Goal: Task Accomplishment & Management: Use online tool/utility

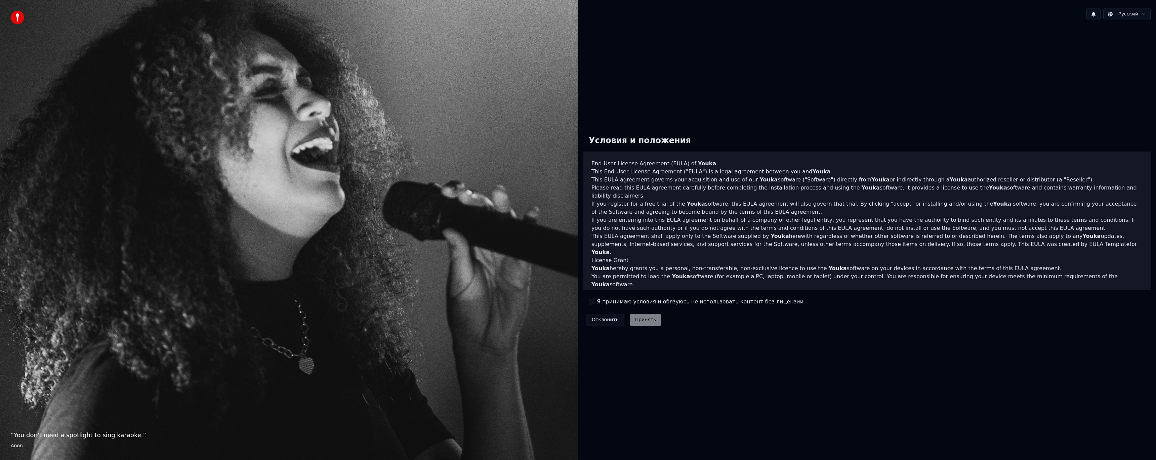
click at [595, 302] on div "Я принимаю условия и обязуюсь не использовать контент без лицензии" at bounding box center [696, 302] width 215 height 8
click at [592, 302] on button "Я принимаю условия и обязуюсь не использовать контент без лицензии" at bounding box center [591, 301] width 5 height 5
click at [645, 321] on button "Принять" at bounding box center [646, 320] width 32 height 12
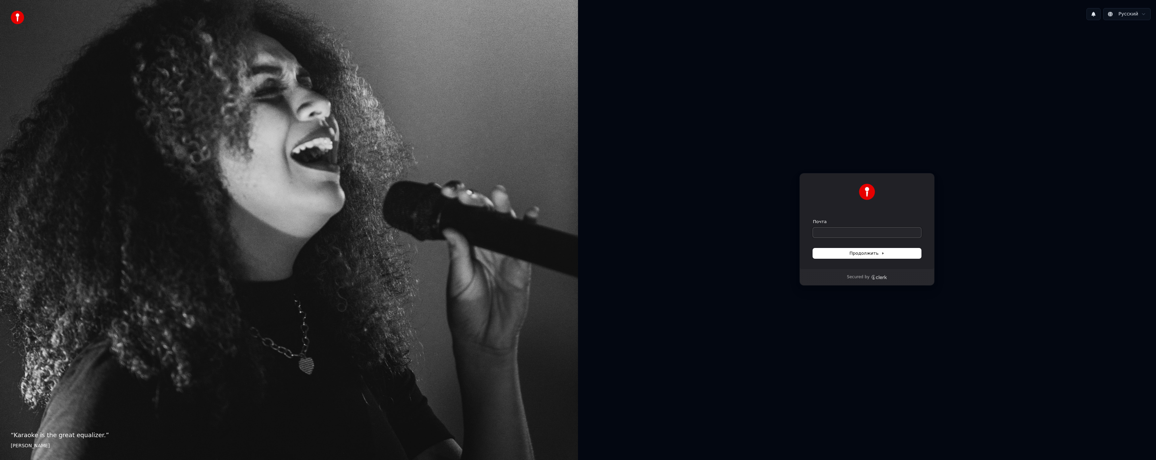
click at [849, 237] on input "Почта" at bounding box center [867, 233] width 108 height 10
click at [877, 237] on input "Почта" at bounding box center [867, 233] width 108 height 10
click at [866, 256] on span "Продолжить" at bounding box center [867, 253] width 35 height 6
type input "**********"
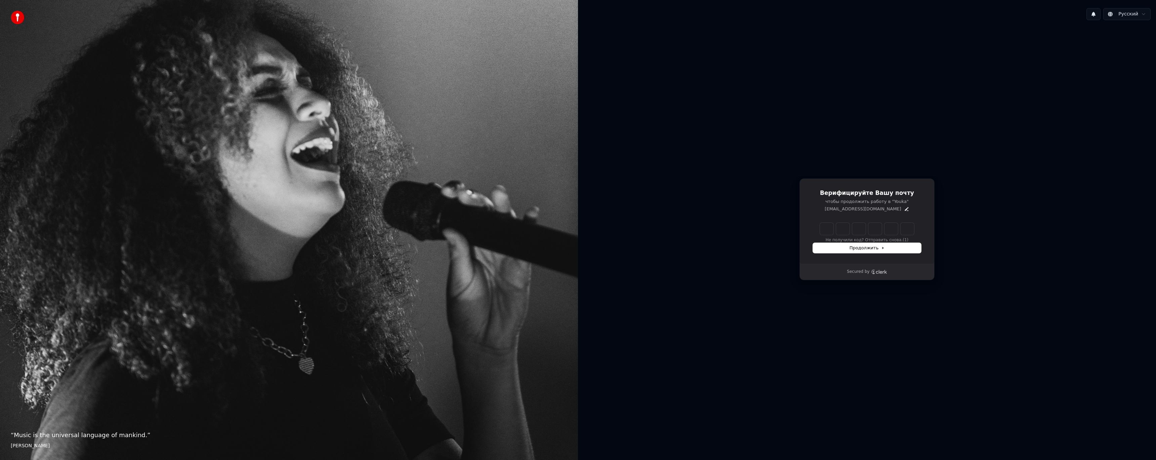
click at [829, 227] on input "Enter verification code" at bounding box center [867, 229] width 94 height 12
type input "******"
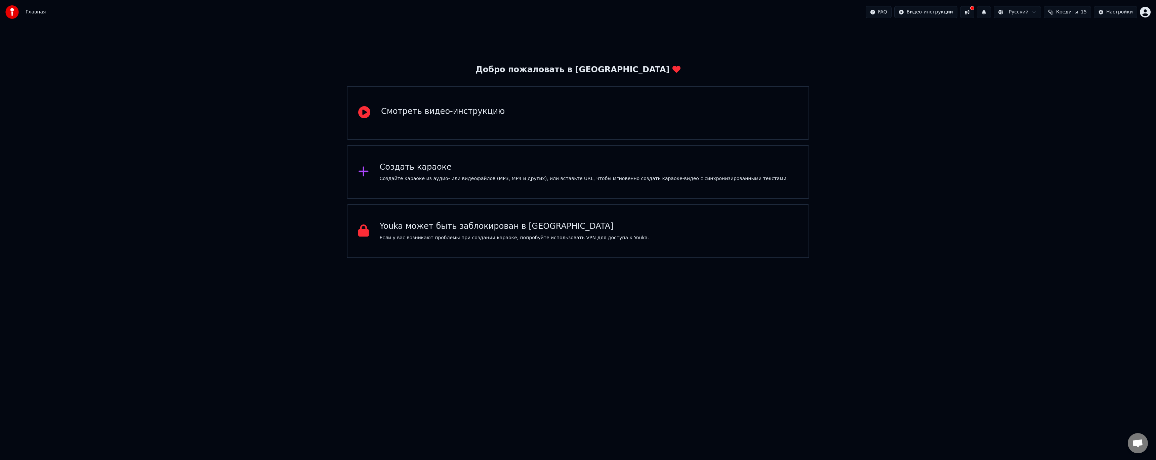
drag, startPoint x: 1031, startPoint y: 223, endPoint x: 1026, endPoint y: 221, distance: 4.8
click at [1029, 223] on div "Добро пожаловать в Youka Смотреть видео-инструкцию Создать караоке Создайте кар…" at bounding box center [578, 141] width 1156 height 234
click at [497, 186] on div "Создать караоке Создайте караоке из аудио- или видеофайлов (MP3, MP4 и других),…" at bounding box center [578, 172] width 463 height 54
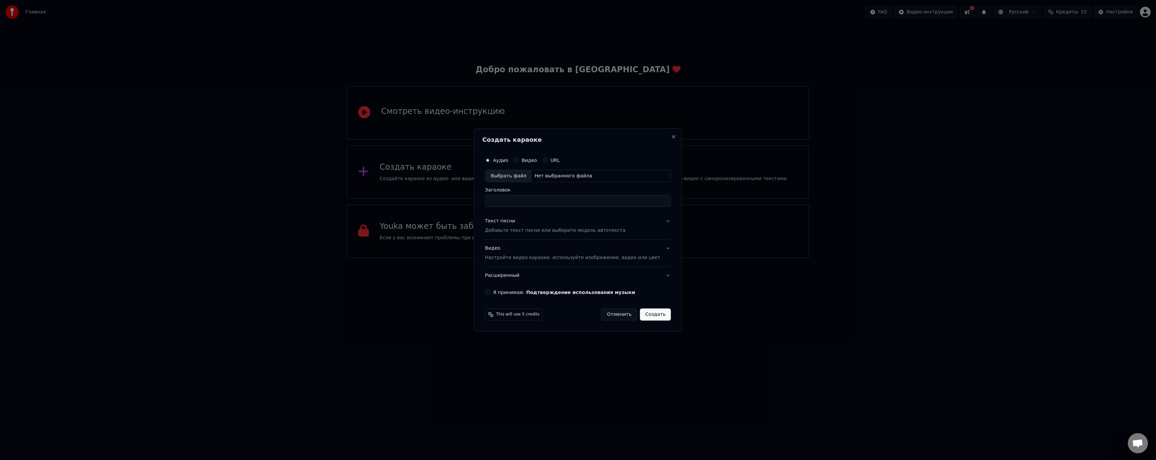
click at [665, 291] on div "Создать караоке Аудио Видео URL Выбрать файл Нет выбранного файла Заголовок Тек…" at bounding box center [578, 230] width 208 height 204
click at [523, 173] on div "Выбрать файл" at bounding box center [508, 176] width 46 height 12
type input "**********"
click at [658, 221] on button "Текст песни Добавьте текст песни или выберите модель автотекста" at bounding box center [578, 226] width 186 height 27
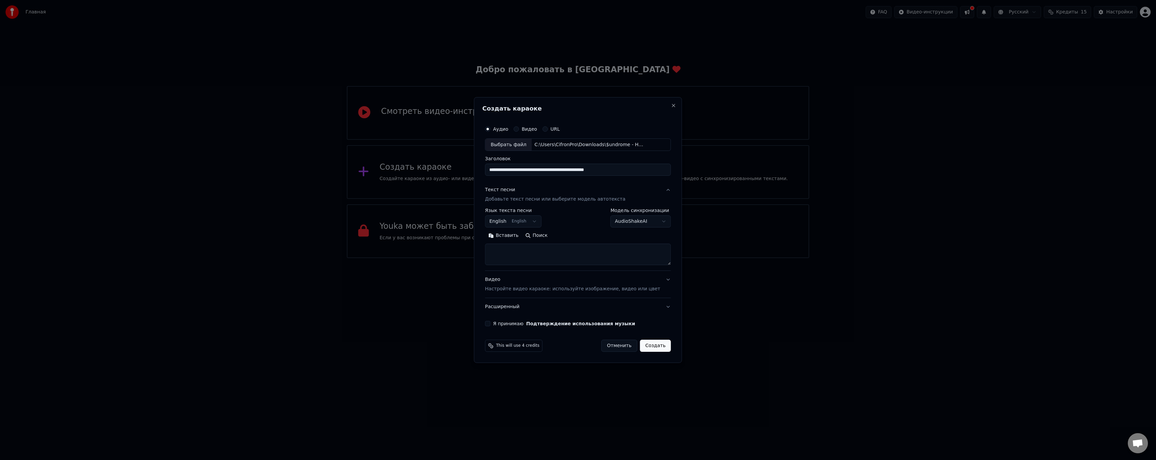
click at [522, 225] on button "English English" at bounding box center [513, 222] width 56 height 12
click at [582, 228] on body "**********" at bounding box center [578, 129] width 1156 height 258
click at [532, 225] on button "English English" at bounding box center [513, 222] width 56 height 12
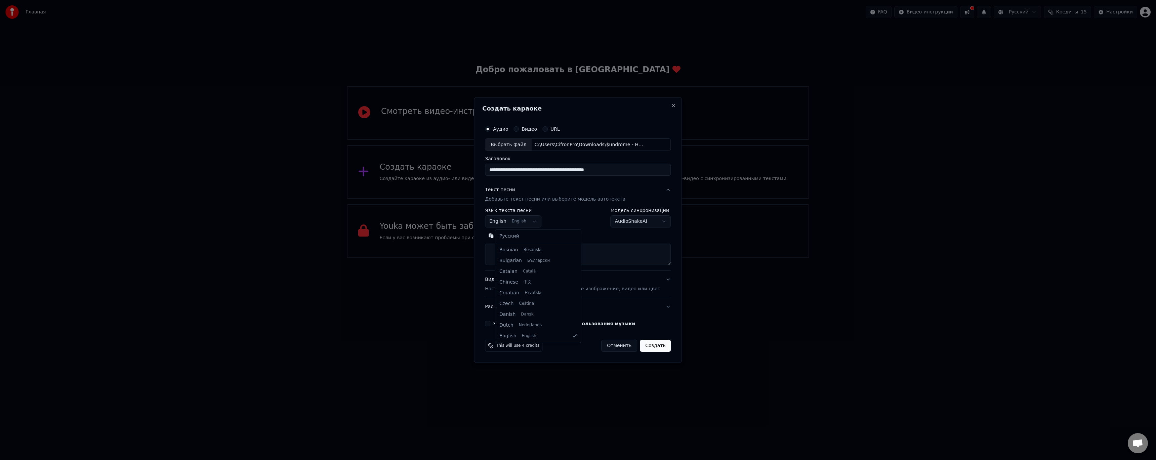
select select "**"
click at [544, 235] on button "Поиск" at bounding box center [536, 236] width 29 height 11
click at [540, 251] on textarea at bounding box center [578, 255] width 186 height 22
click at [552, 252] on textarea at bounding box center [578, 255] width 186 height 22
click at [616, 226] on button "AudioShakeAI" at bounding box center [641, 222] width 61 height 12
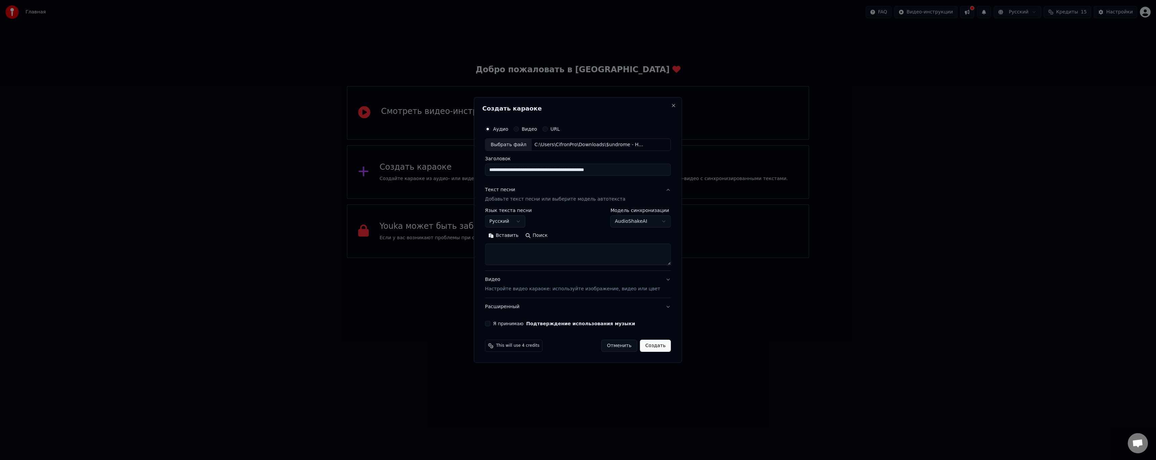
click at [616, 251] on textarea at bounding box center [578, 255] width 186 height 22
paste textarea "**********"
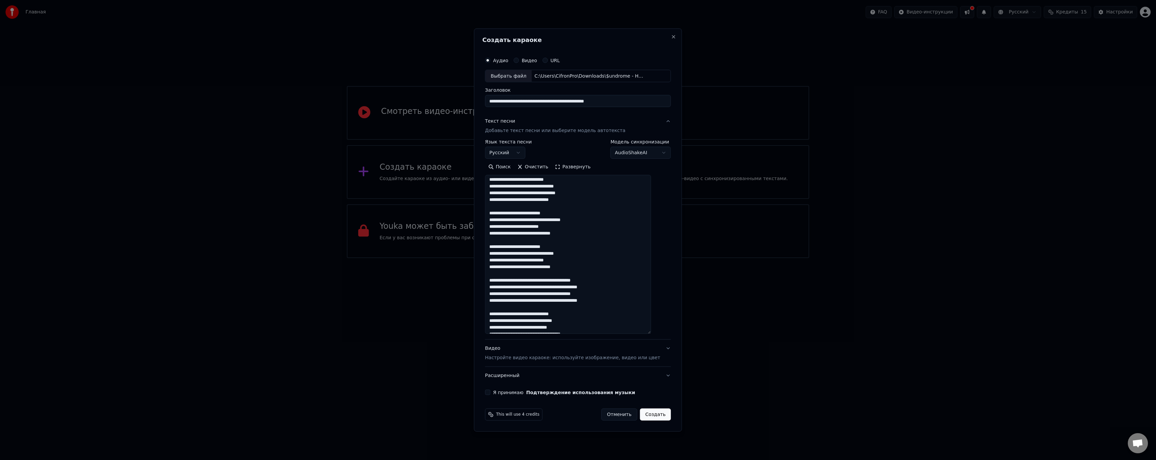
drag, startPoint x: 660, startPoint y: 265, endPoint x: 661, endPoint y: 334, distance: 68.9
click at [651, 334] on textarea at bounding box center [568, 254] width 166 height 159
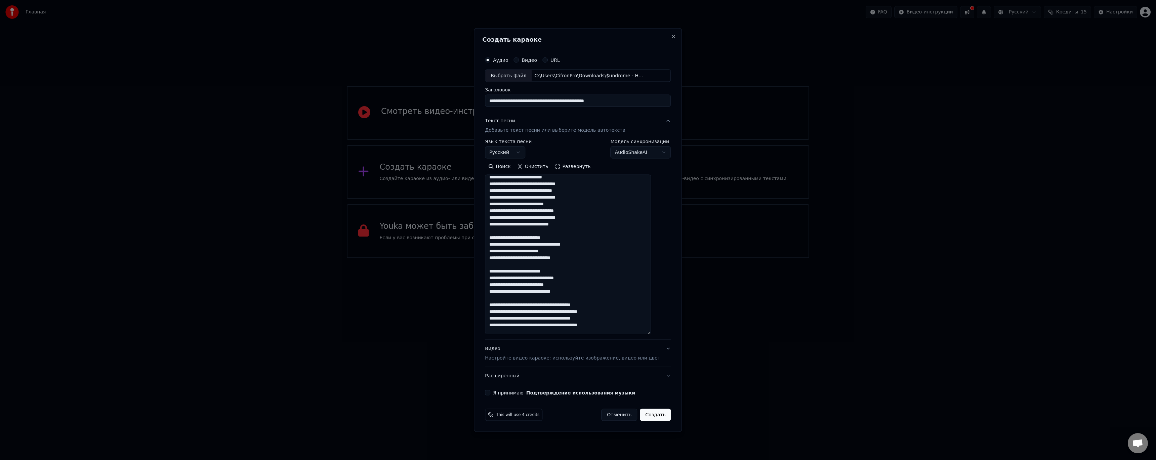
scroll to position [0, 0]
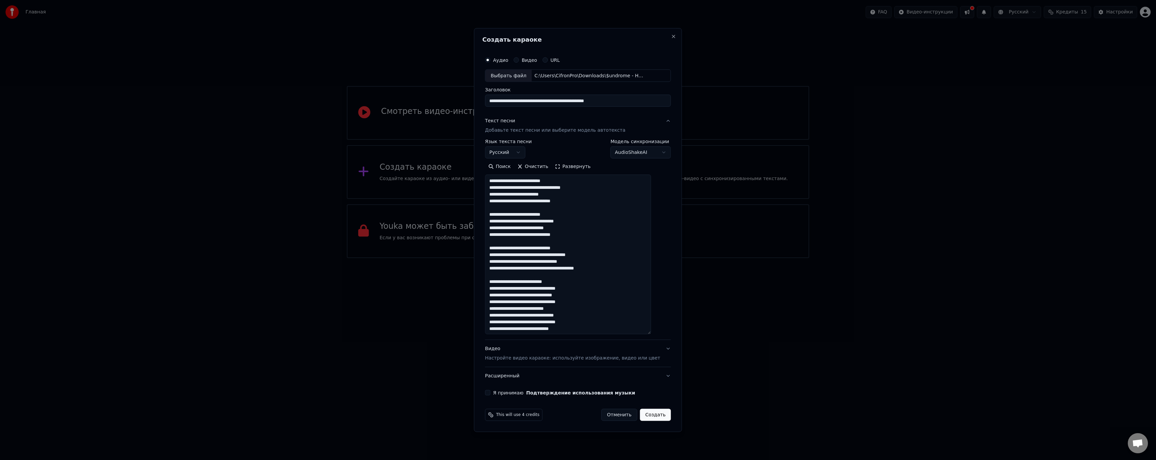
click at [582, 187] on textarea at bounding box center [568, 255] width 166 height 160
click at [584, 188] on textarea at bounding box center [568, 255] width 166 height 160
click at [604, 189] on textarea at bounding box center [568, 255] width 166 height 160
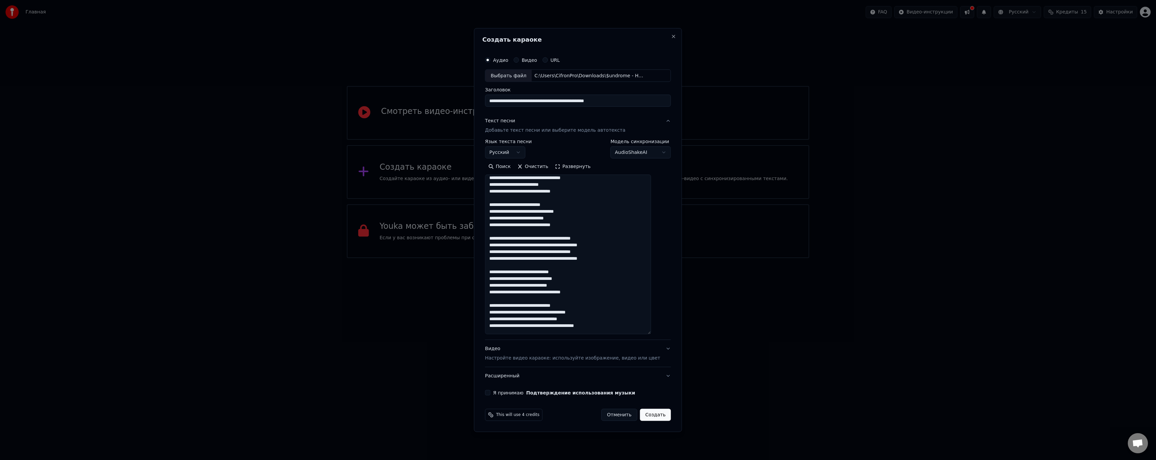
scroll to position [101, 0]
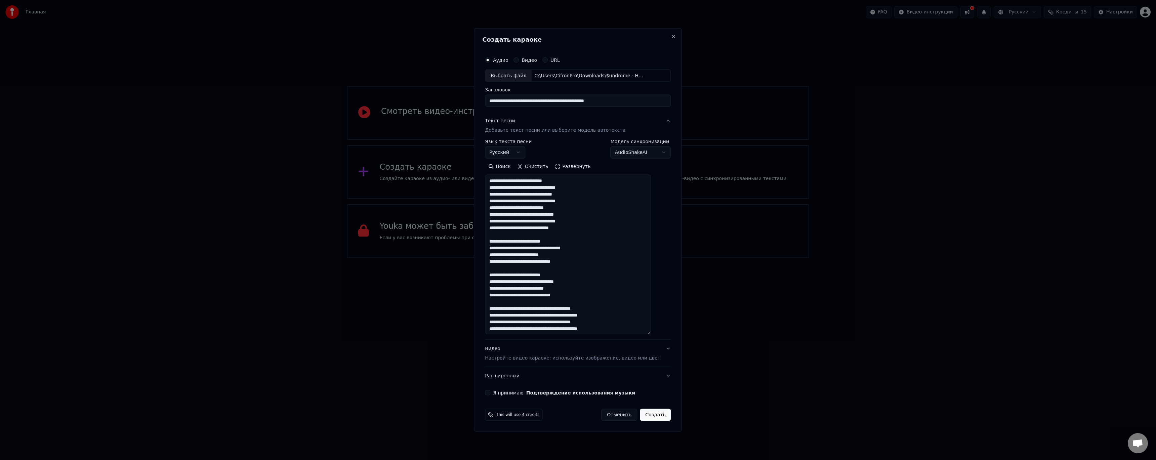
drag, startPoint x: 584, startPoint y: 248, endPoint x: 595, endPoint y: 251, distance: 11.5
click at [585, 248] on textarea at bounding box center [568, 255] width 166 height 160
click at [614, 251] on textarea at bounding box center [568, 255] width 166 height 160
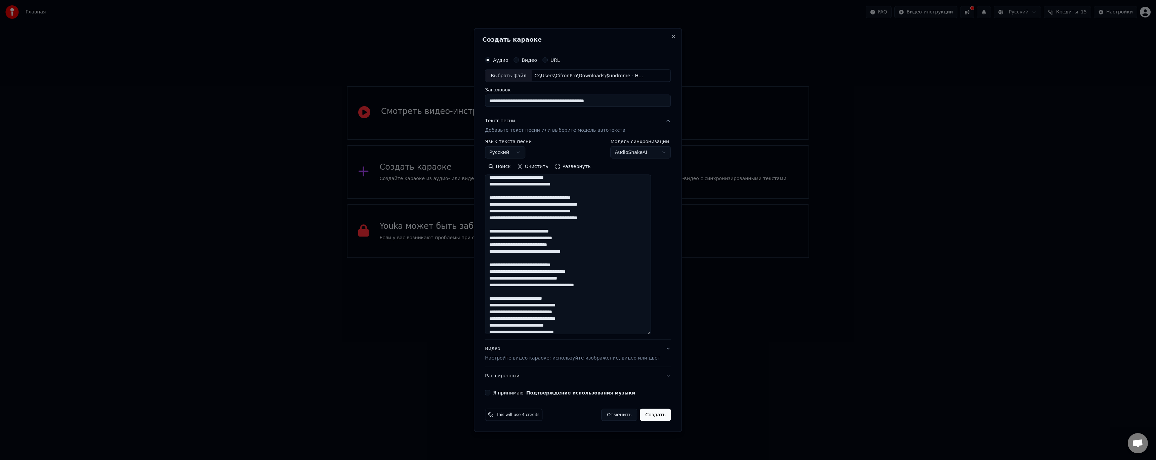
scroll to position [229, 0]
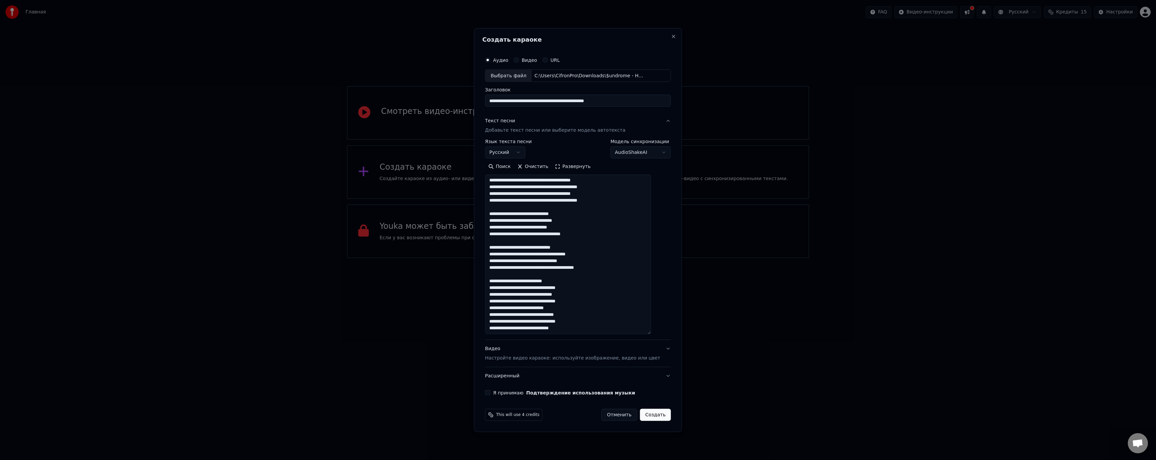
type textarea "**********"
click at [491, 392] on button "Я принимаю Подтверждение использования музыки" at bounding box center [487, 392] width 5 height 5
click at [653, 413] on button "Создать" at bounding box center [655, 415] width 31 height 12
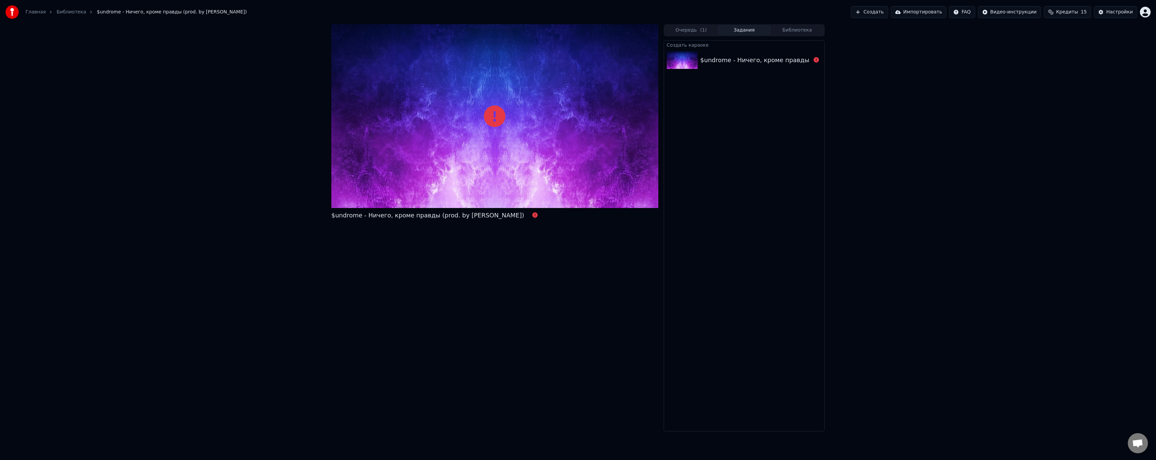
click at [814, 60] on div at bounding box center [816, 60] width 11 height 8
click at [695, 29] on button "Очередь ( 1 )" at bounding box center [691, 31] width 53 height 10
click at [331, 322] on div "$undrome - Ничего, кроме правды (prod. by NOYY, Jaysset) Очередь ( 1 ) Задания …" at bounding box center [578, 227] width 504 height 407
drag, startPoint x: 482, startPoint y: 114, endPoint x: 489, endPoint y: 115, distance: 7.8
click at [485, 114] on div at bounding box center [494, 116] width 327 height 184
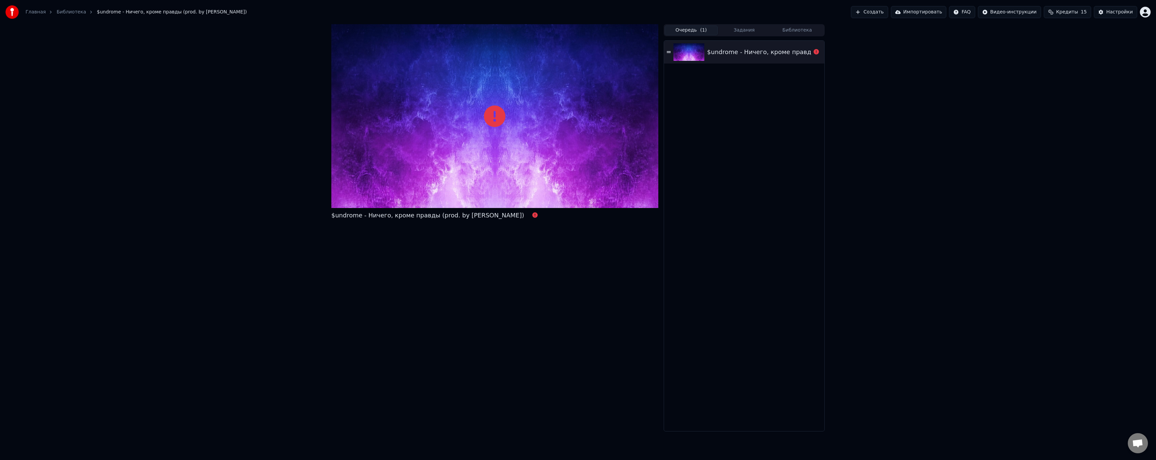
click at [489, 115] on icon at bounding box center [495, 117] width 22 height 22
click at [759, 28] on button "Задания" at bounding box center [744, 31] width 53 height 10
click at [705, 31] on button "Очередь ( 1 )" at bounding box center [691, 31] width 53 height 10
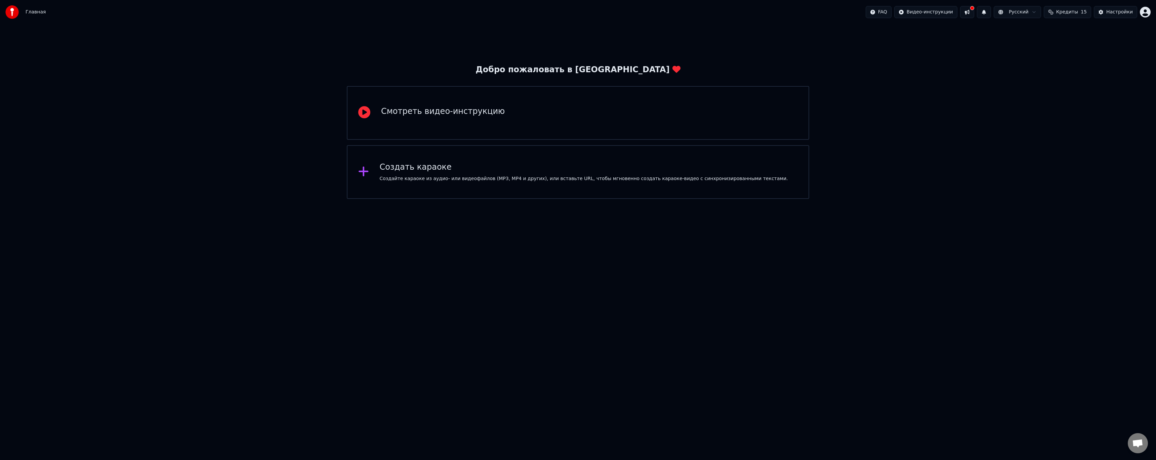
click at [973, 12] on button at bounding box center [967, 12] width 14 height 12
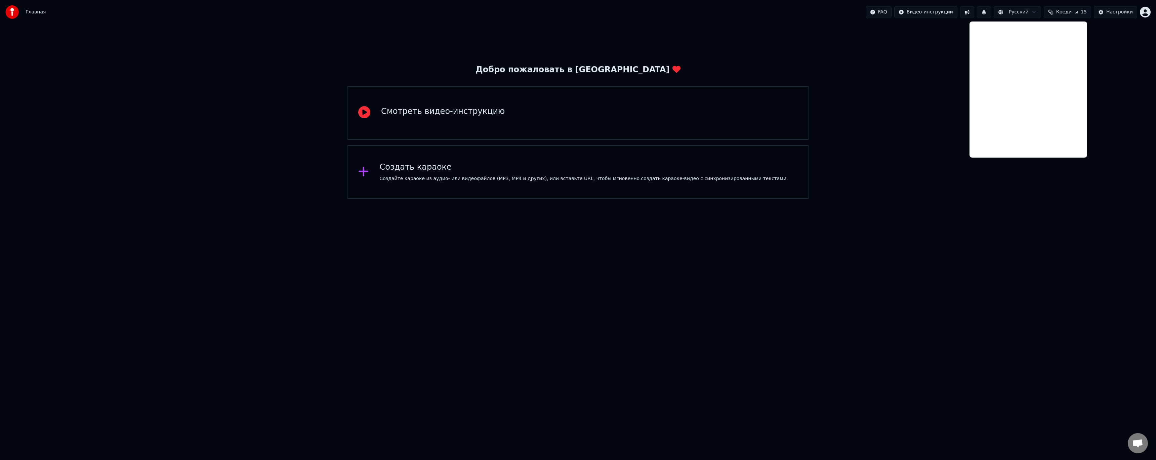
click at [163, 107] on div "Добро пожаловать в Youka Смотреть видео-инструкцию Создать караоке Создайте кар…" at bounding box center [578, 111] width 1156 height 175
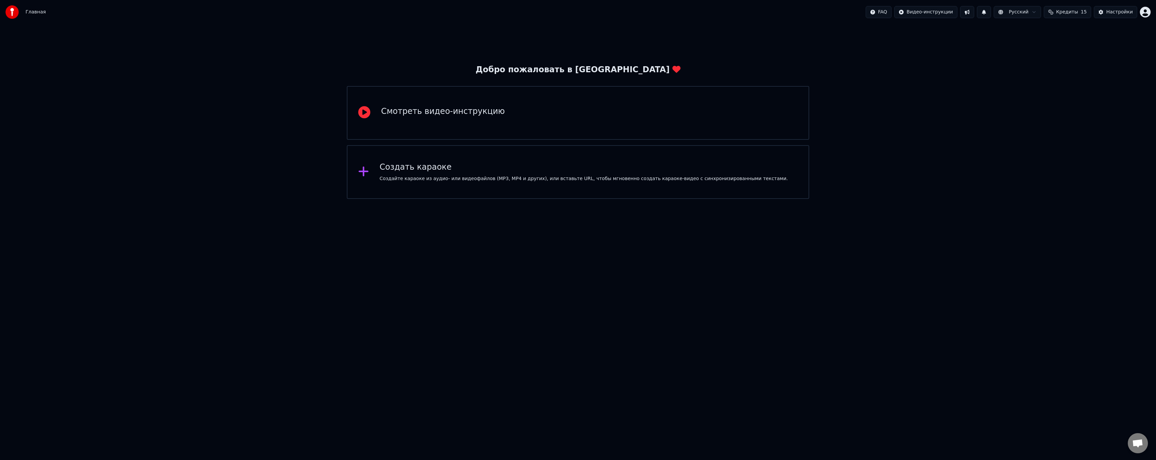
click at [1065, 12] on span "Кредиты" at bounding box center [1068, 12] width 22 height 7
click at [907, 121] on div "Добро пожаловать в Youka Смотреть видео-инструкцию Создать караоке Создайте кар…" at bounding box center [578, 111] width 1156 height 175
click at [1019, 12] on html "Главная FAQ Видео-инструкции Русский Кредиты 15 Настройки Добро пожаловать в Yo…" at bounding box center [578, 99] width 1156 height 199
click at [1127, 17] on html "Главная FAQ Видео-инструкции Русский Кредиты 15 Настройки Добро пожаловать в Yo…" at bounding box center [578, 99] width 1156 height 199
click at [1123, 17] on button "Настройки" at bounding box center [1115, 12] width 43 height 12
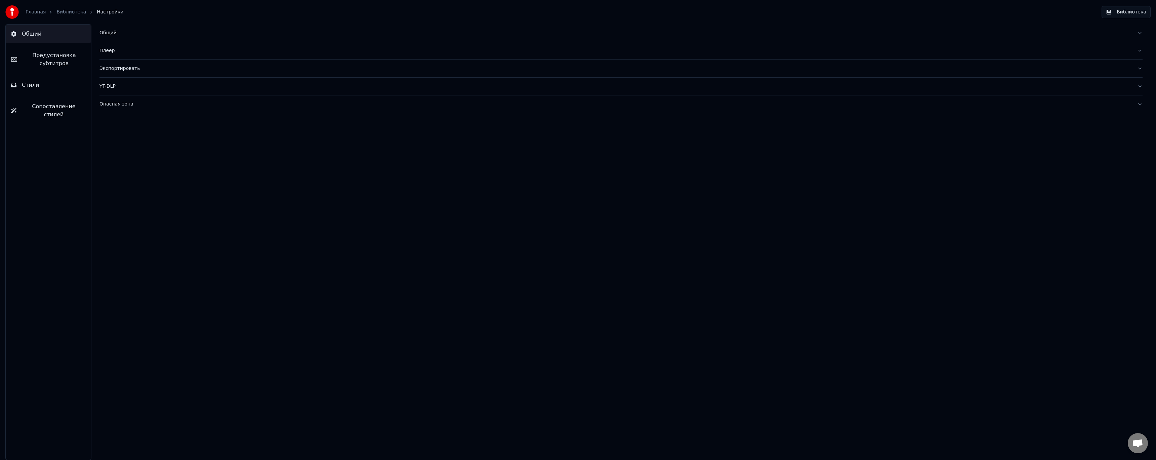
click at [66, 11] on link "Библиотека" at bounding box center [71, 12] width 30 height 7
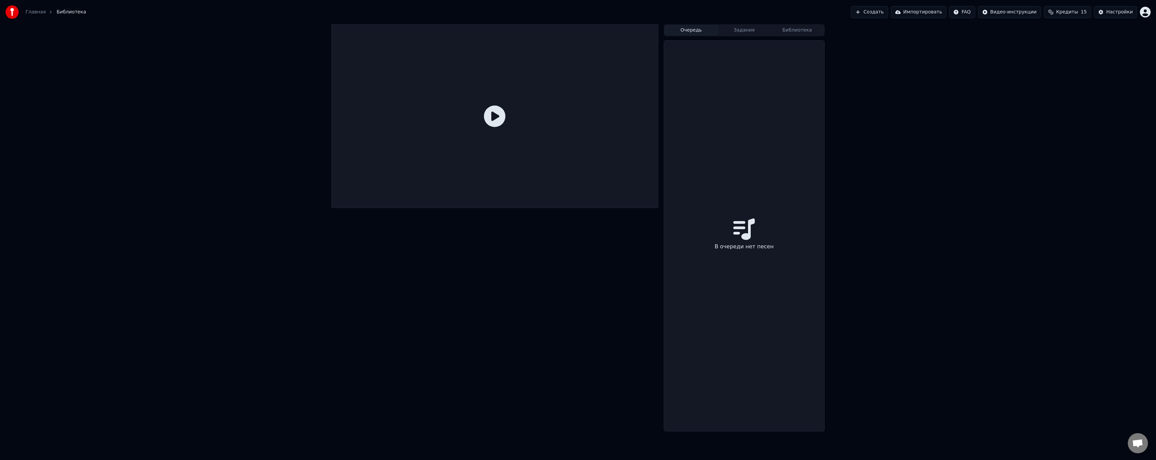
click at [706, 30] on button "Очередь" at bounding box center [691, 31] width 53 height 10
click at [736, 34] on button "Задания" at bounding box center [744, 31] width 53 height 10
click at [706, 29] on button "Очередь" at bounding box center [691, 31] width 53 height 10
click at [888, 8] on button "Создать" at bounding box center [869, 12] width 37 height 12
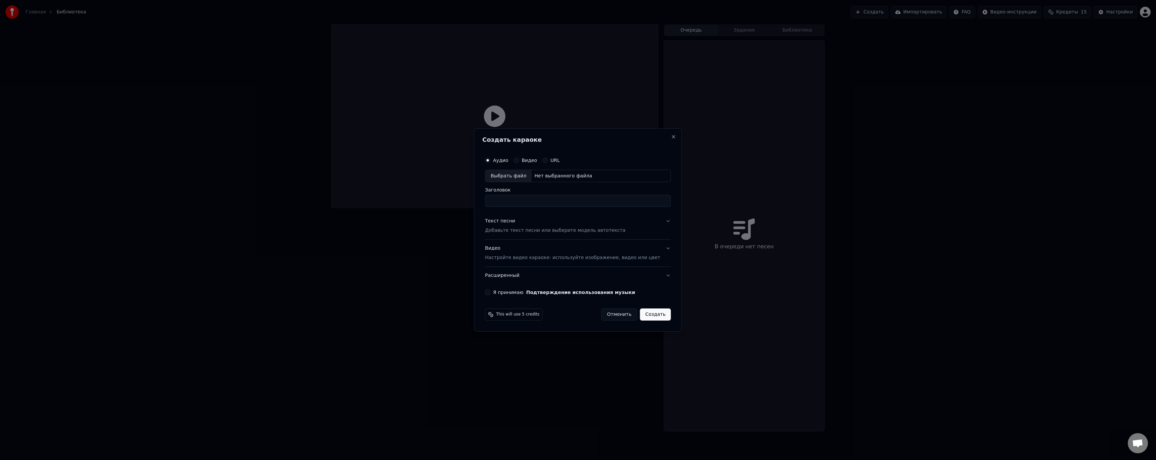
click at [517, 182] on div "Выбрать файл" at bounding box center [508, 176] width 46 height 12
type input "**********"
click at [564, 227] on div "Текст песни Добавьте текст песни или выберите модель автотекста" at bounding box center [555, 226] width 141 height 16
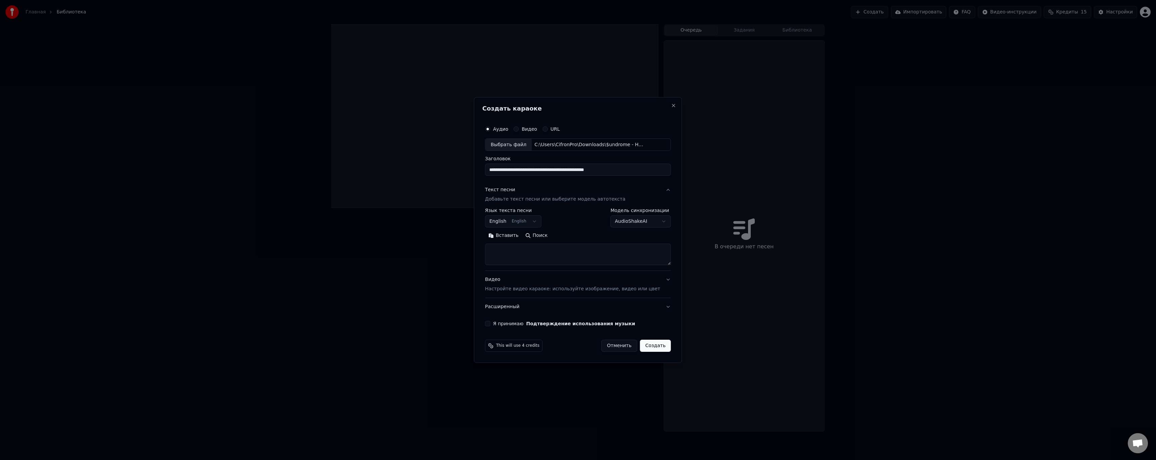
click at [522, 218] on button "English English" at bounding box center [513, 222] width 56 height 12
select select "**"
click at [578, 258] on textarea at bounding box center [578, 255] width 186 height 22
paste textarea "**********"
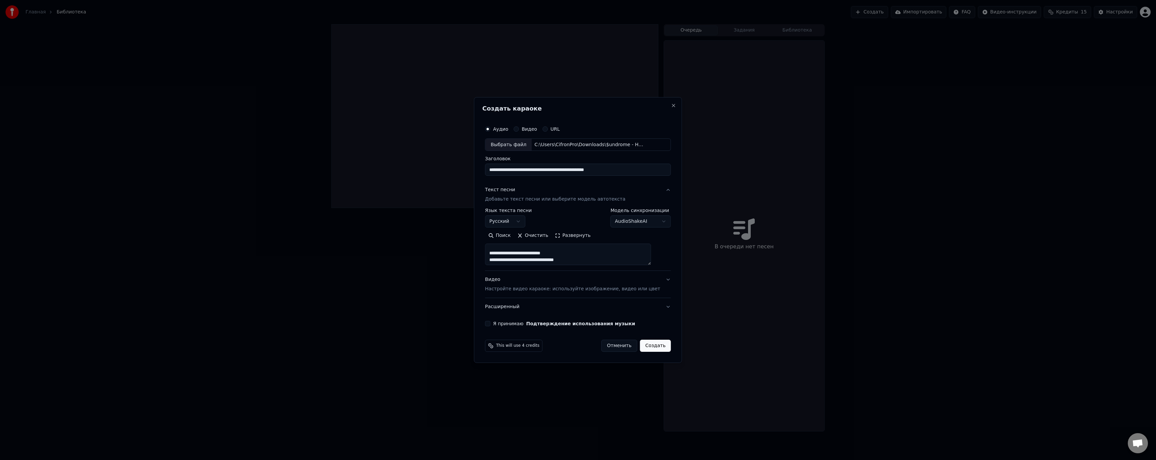
scroll to position [0, 0]
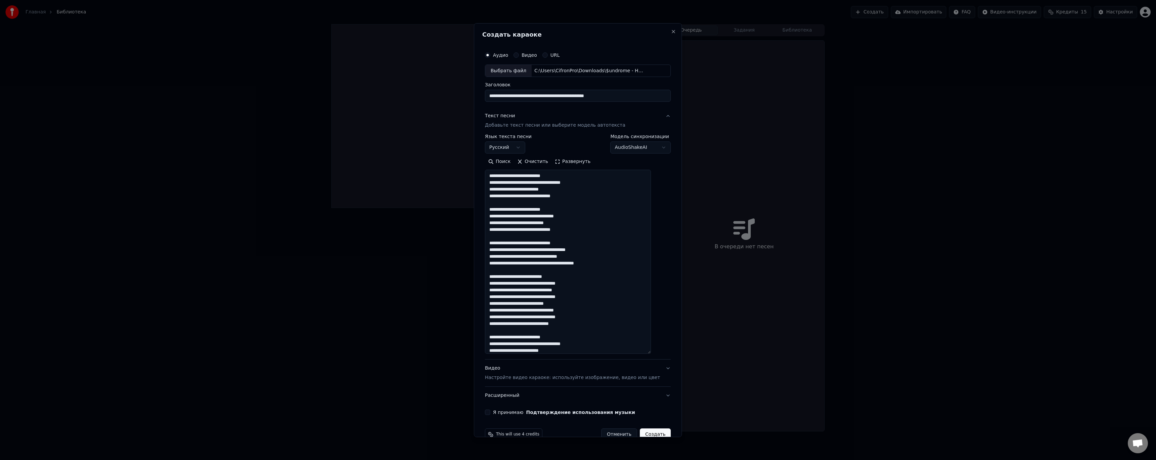
drag, startPoint x: 660, startPoint y: 262, endPoint x: 601, endPoint y: 298, distance: 69.0
click at [664, 351] on div "**********" at bounding box center [578, 230] width 208 height 414
drag, startPoint x: 605, startPoint y: 185, endPoint x: 581, endPoint y: 183, distance: 24.9
click at [602, 184] on textarea at bounding box center [568, 262] width 166 height 184
click at [583, 183] on textarea at bounding box center [568, 262] width 166 height 184
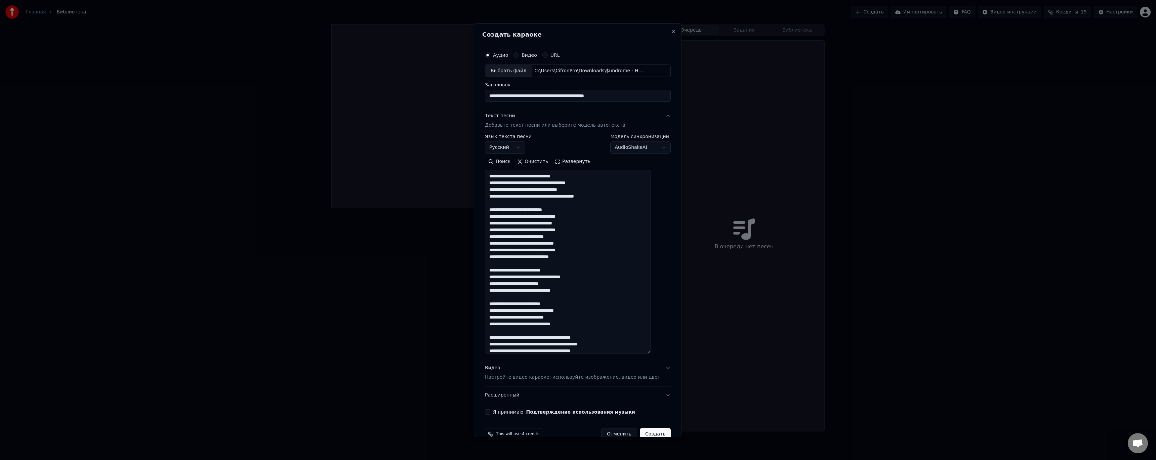
scroll to position [67, 0]
click at [600, 277] on textarea at bounding box center [568, 262] width 166 height 184
click at [583, 277] on textarea at bounding box center [568, 262] width 166 height 184
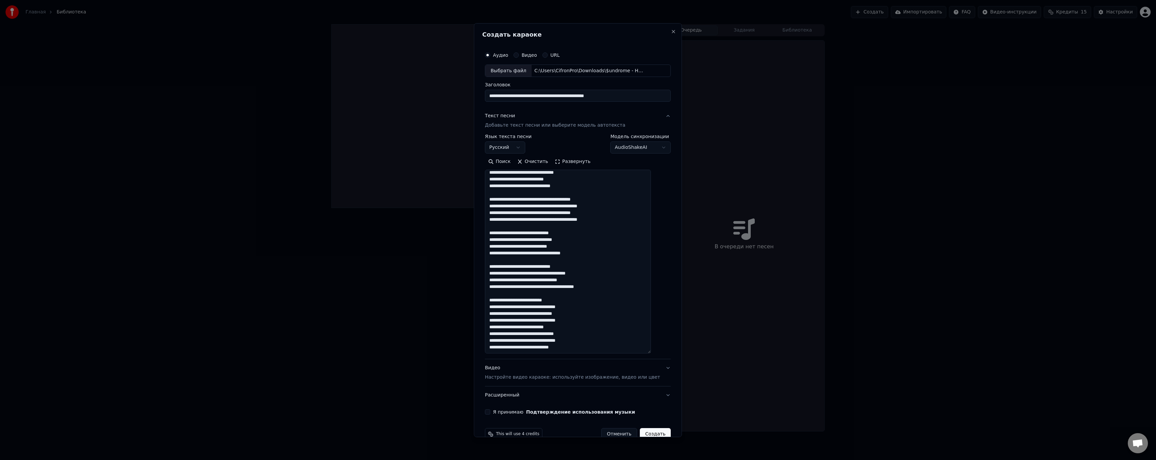
scroll to position [0, 0]
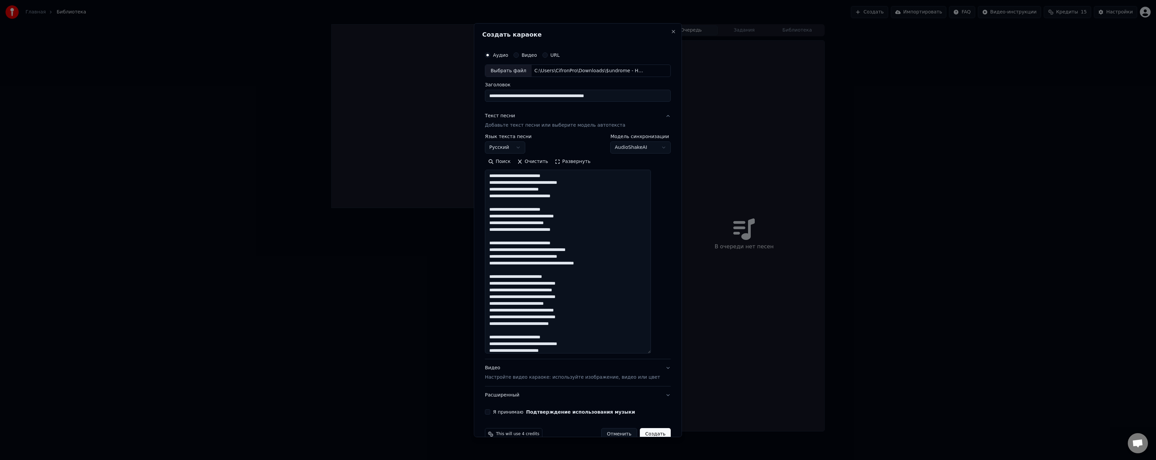
type textarea "**********"
click at [649, 366] on button "Видео Настройте видео караоке: используйте изображение, видео или цвет" at bounding box center [578, 372] width 186 height 27
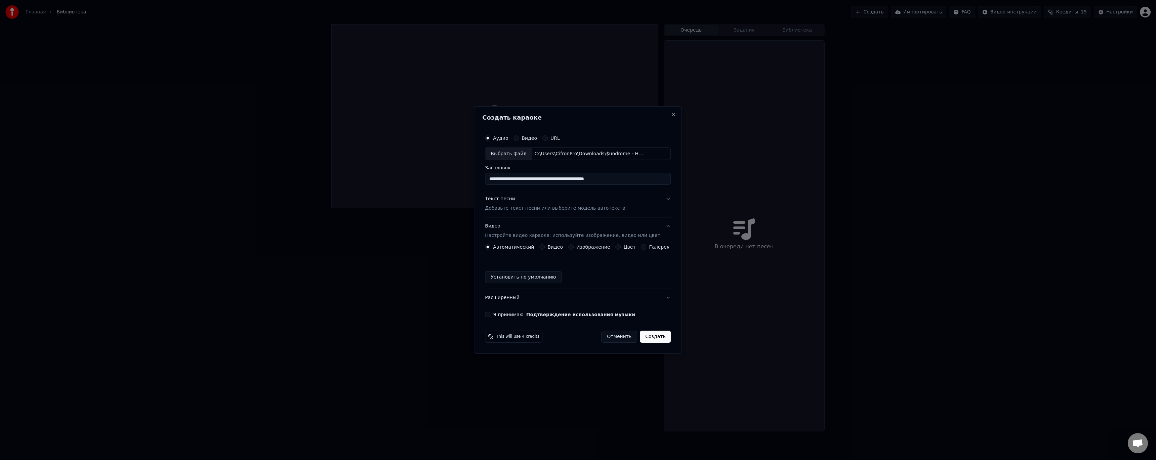
click at [597, 248] on label "Изображение" at bounding box center [594, 247] width 34 height 5
click at [574, 248] on button "Изображение" at bounding box center [570, 246] width 5 height 5
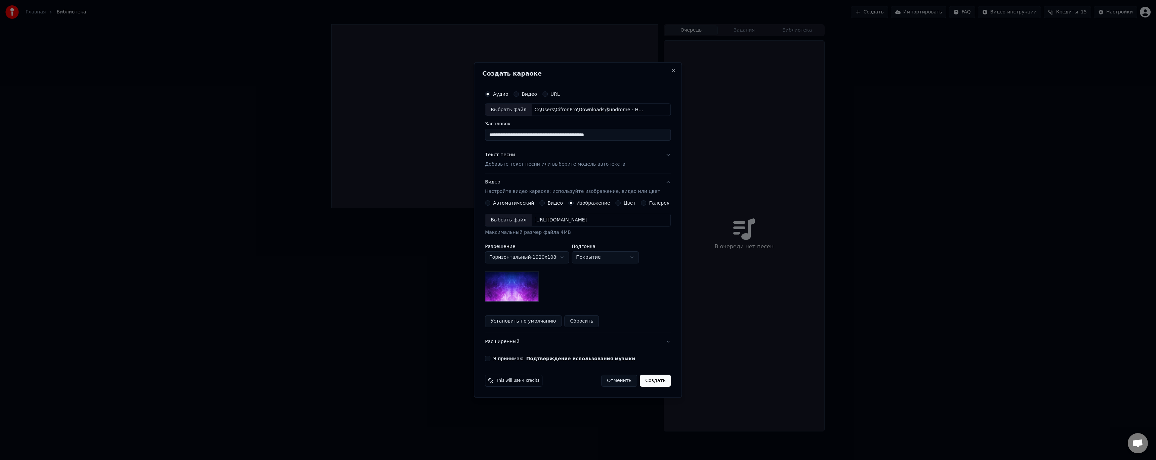
click at [627, 202] on label "Цвет" at bounding box center [630, 203] width 12 height 5
click at [621, 202] on button "Цвет" at bounding box center [618, 202] width 5 height 5
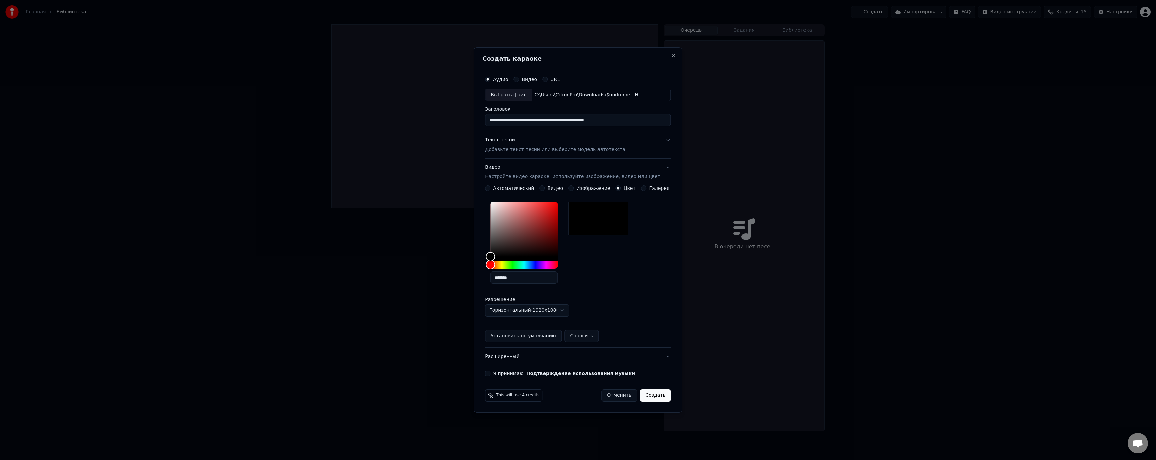
drag, startPoint x: 491, startPoint y: 251, endPoint x: 490, endPoint y: 239, distance: 12.1
click at [490, 239] on div "**********" at bounding box center [577, 224] width 191 height 309
click at [546, 303] on div "**********" at bounding box center [518, 306] width 67 height 19
click at [546, 306] on body "**********" at bounding box center [578, 230] width 1156 height 460
click at [645, 290] on body "**********" at bounding box center [578, 230] width 1156 height 460
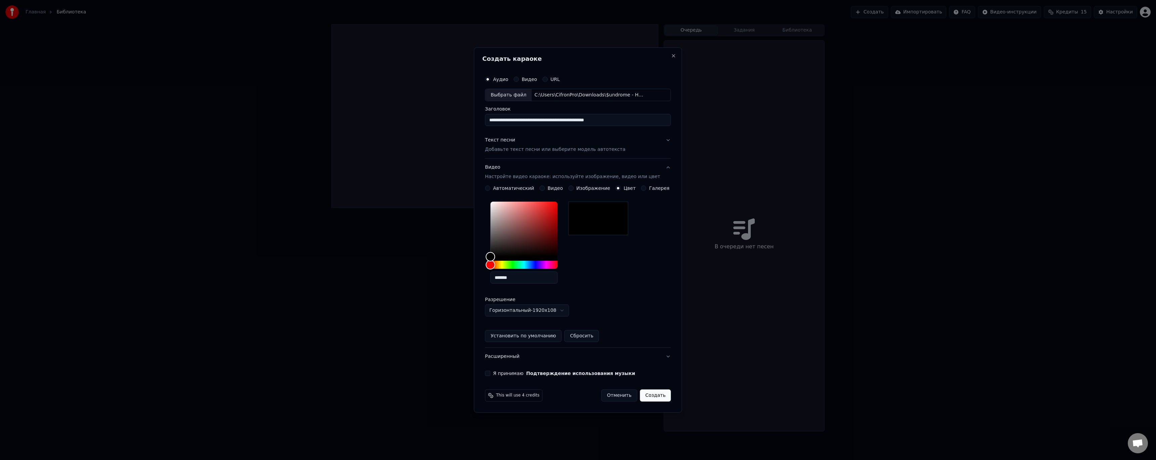
click at [588, 188] on label "Изображение" at bounding box center [594, 188] width 34 height 5
click at [574, 188] on button "Изображение" at bounding box center [570, 188] width 5 height 5
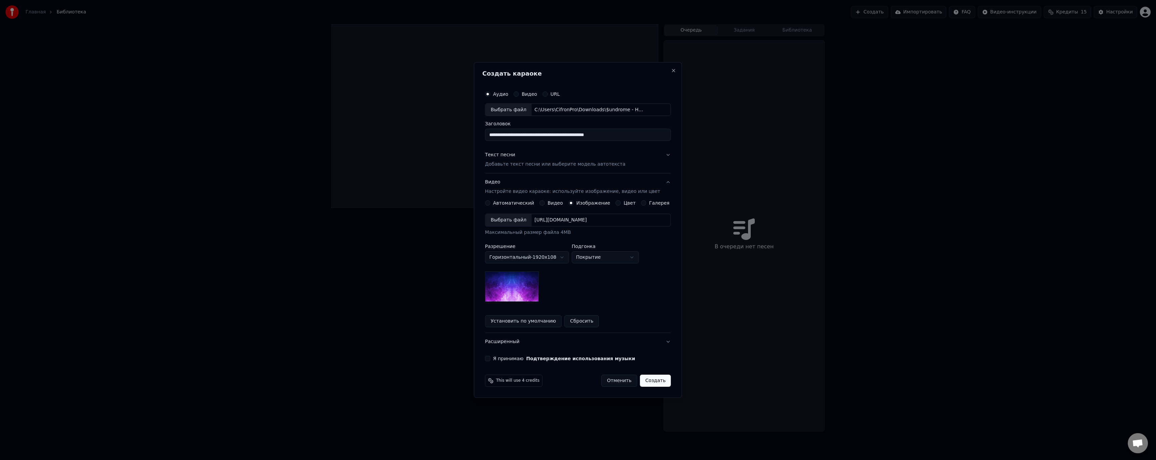
click at [550, 206] on div "**********" at bounding box center [578, 263] width 186 height 127
click at [545, 204] on button "Видео" at bounding box center [542, 202] width 5 height 5
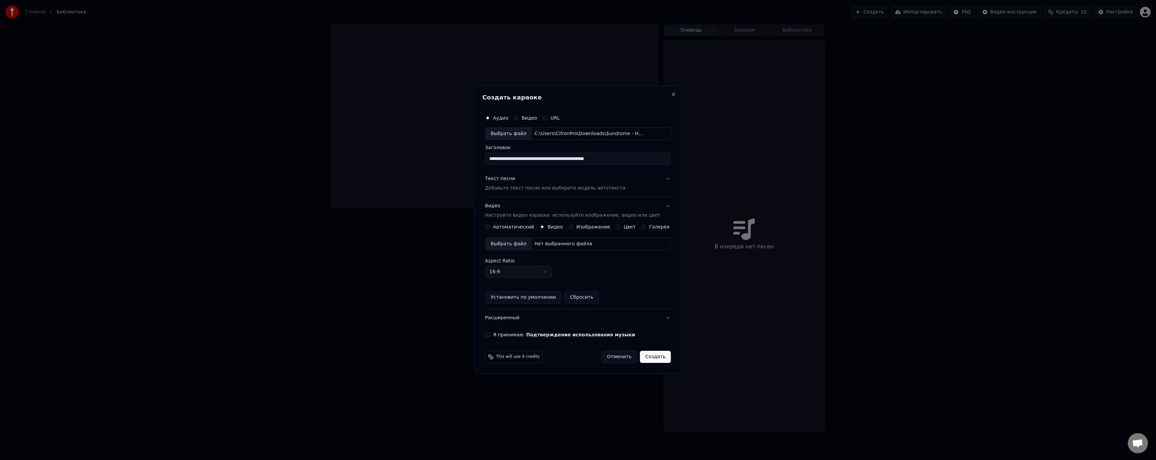
click at [618, 225] on button "Цвет" at bounding box center [618, 226] width 5 height 5
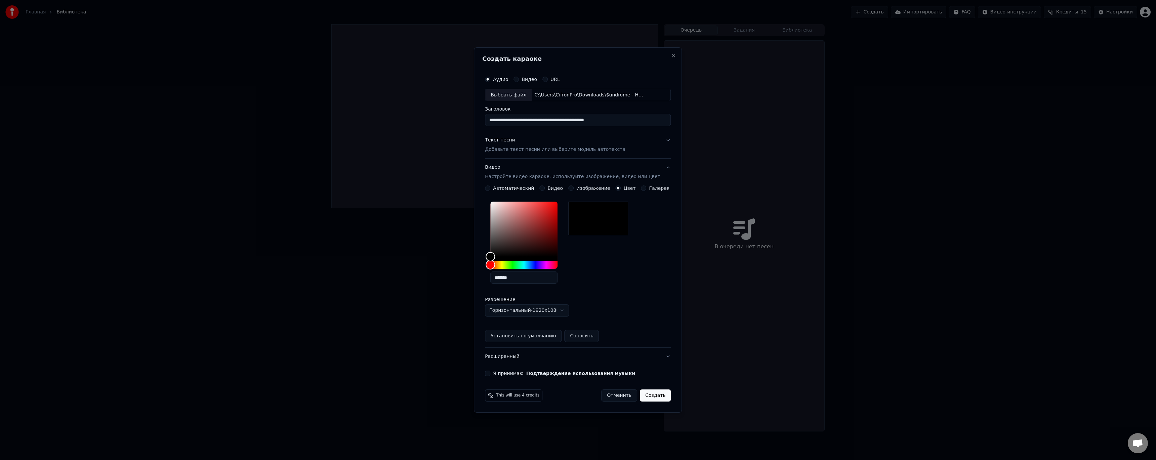
click at [666, 355] on div "**********" at bounding box center [577, 224] width 191 height 309
click at [661, 355] on button "Расширенный" at bounding box center [578, 356] width 186 height 17
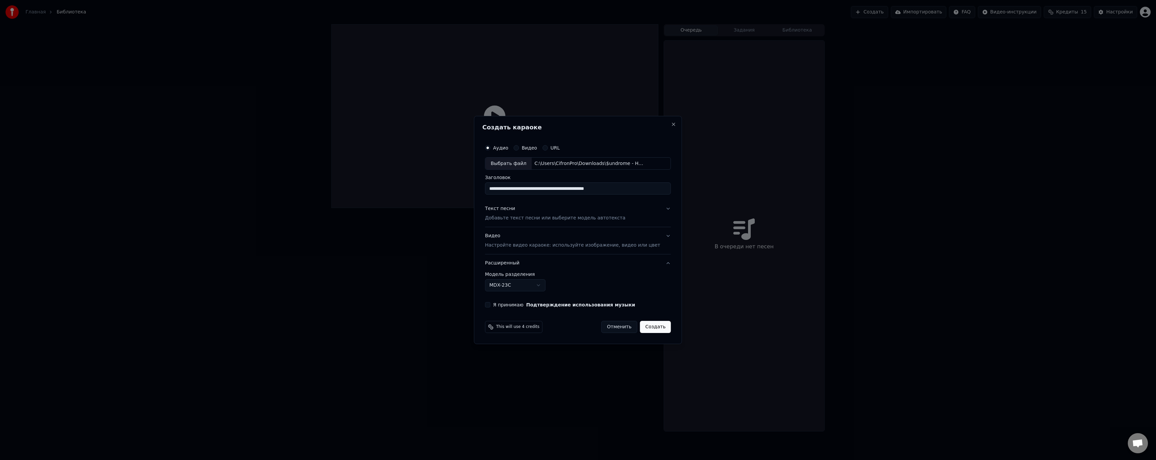
click at [497, 309] on div "**********" at bounding box center [577, 225] width 191 height 172
click at [496, 309] on div "**********" at bounding box center [577, 225] width 191 height 172
click at [491, 304] on button "Я принимаю Подтверждение использования музыки" at bounding box center [487, 304] width 5 height 5
click at [653, 205] on button "Текст песни Добавьте текст песни или выберите модель автотекста" at bounding box center [578, 213] width 186 height 27
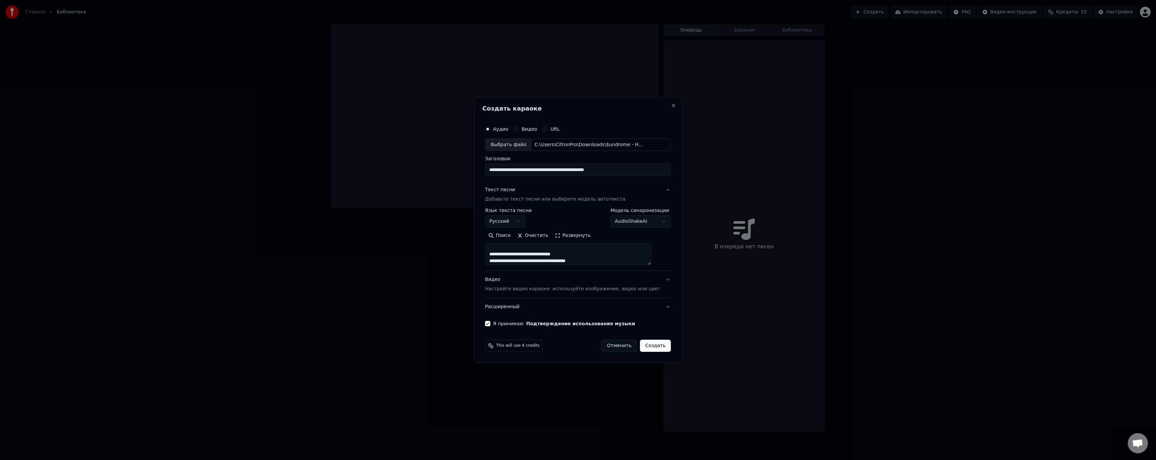
scroll to position [367, 0]
click at [646, 344] on button "Создать" at bounding box center [655, 346] width 31 height 12
select select
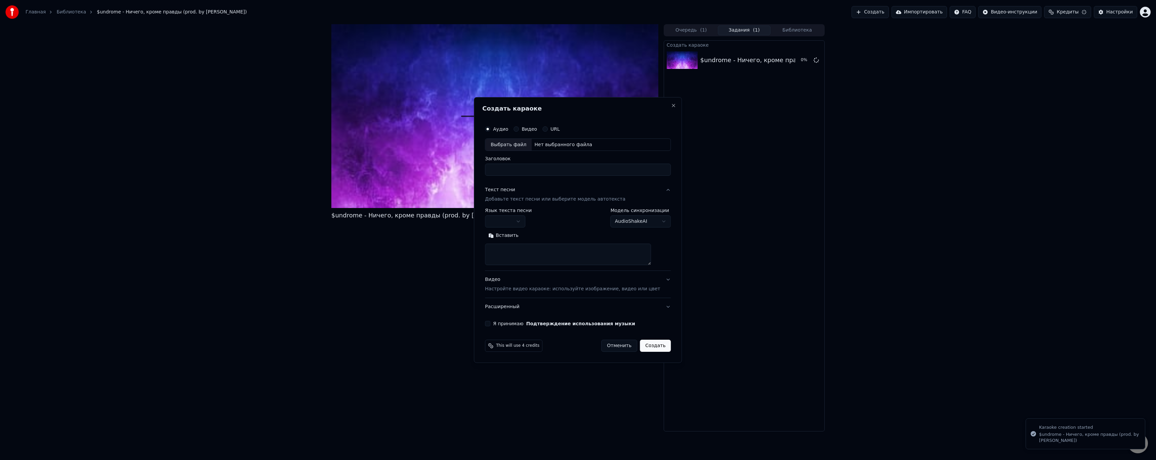
scroll to position [0, 0]
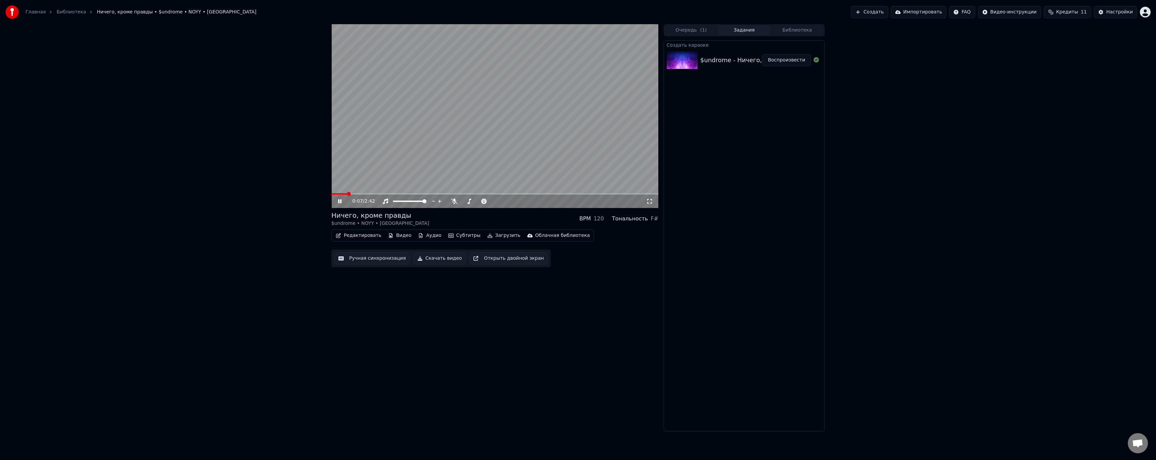
click at [646, 203] on icon at bounding box center [649, 201] width 7 height 5
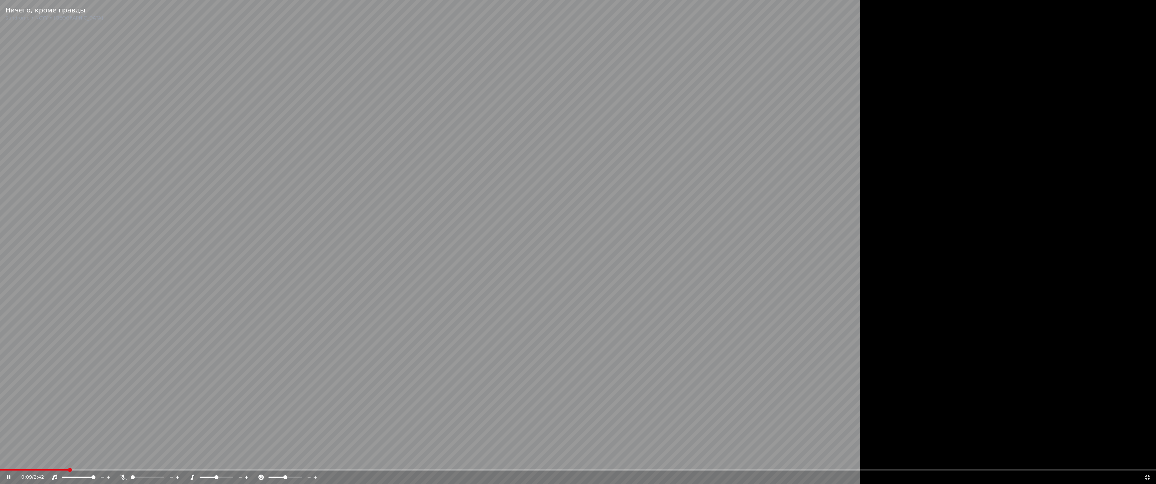
click at [88, 460] on div at bounding box center [85, 477] width 54 height 7
click at [81, 460] on span at bounding box center [81, 477] width 4 height 4
click at [75, 460] on span at bounding box center [76, 477] width 4 height 4
click at [0, 460] on video at bounding box center [484, 242] width 968 height 484
click at [0, 460] on span at bounding box center [0, 469] width 0 height 1
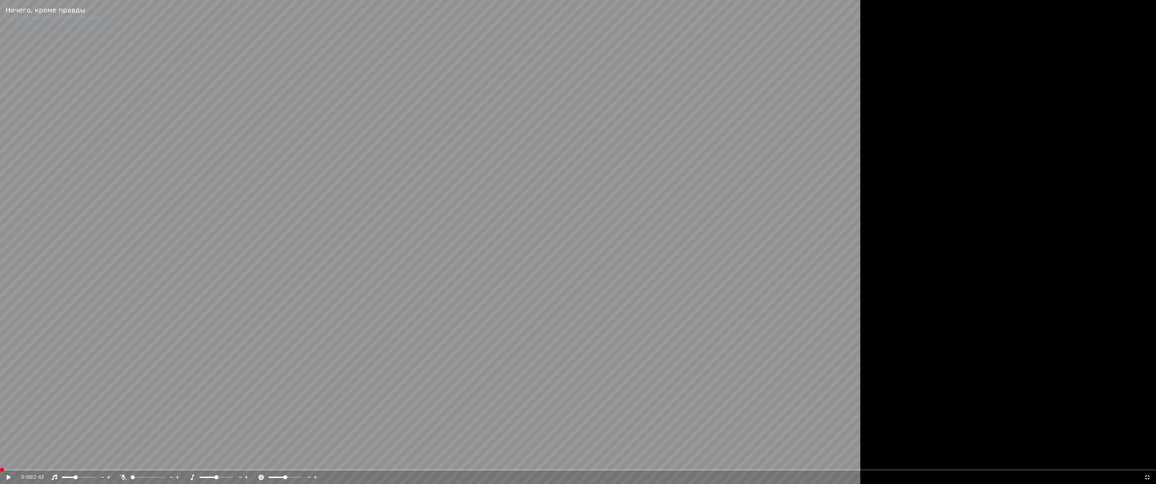
click at [6, 460] on icon at bounding box center [13, 477] width 16 height 5
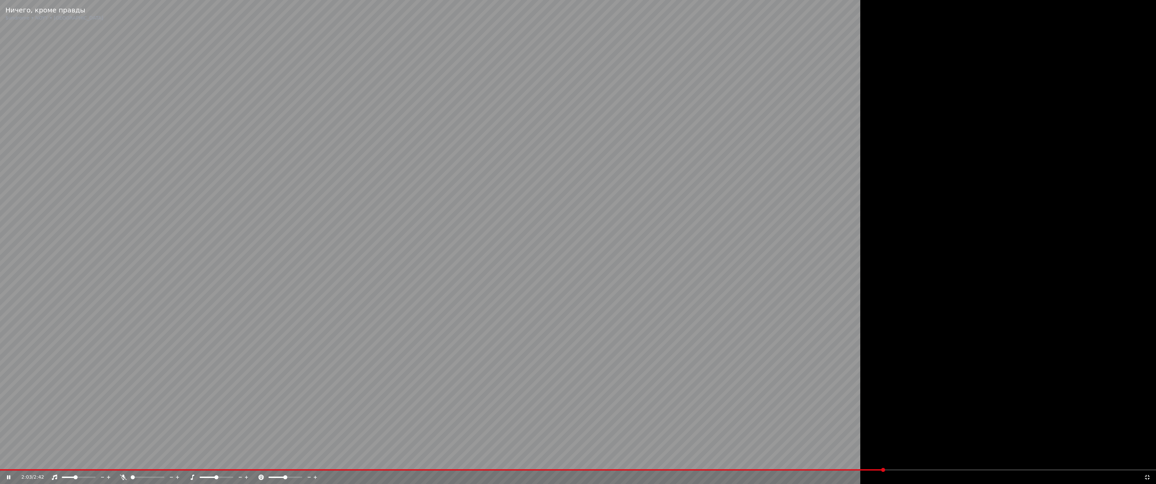
click at [463, 302] on video at bounding box center [484, 242] width 968 height 484
click at [1149, 460] on icon at bounding box center [1147, 477] width 7 height 5
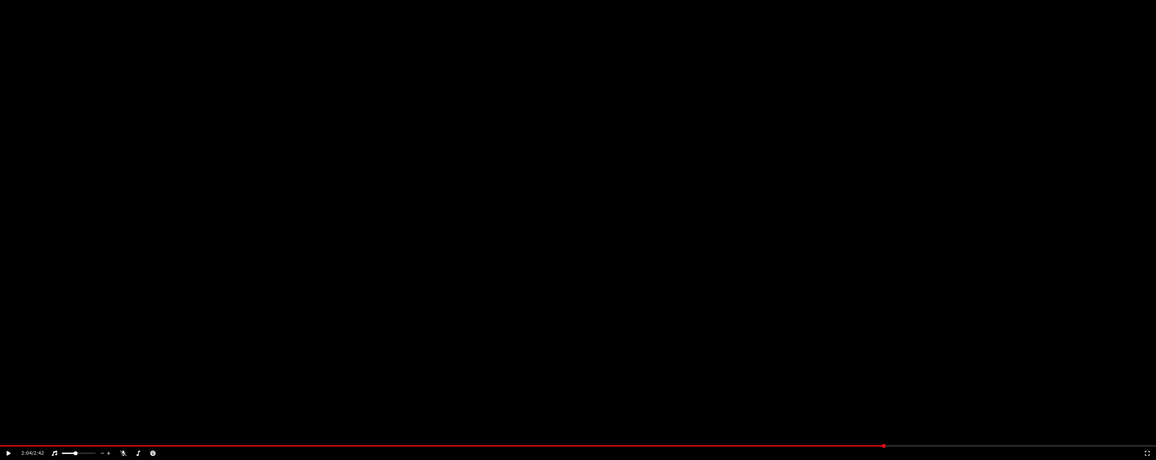
click at [485, 56] on button "Загрузить" at bounding box center [504, 51] width 39 height 9
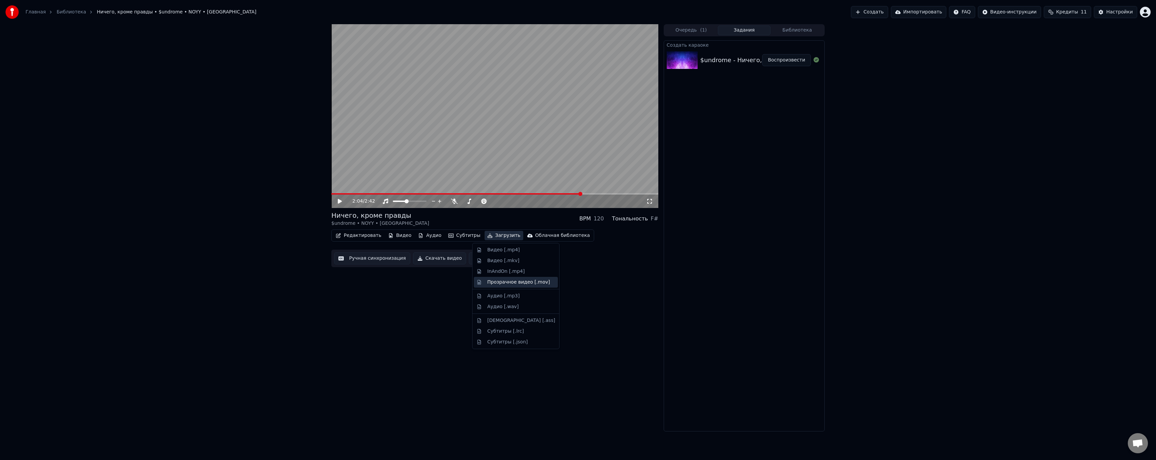
click at [542, 281] on div "Прозрачное видео [.mov]" at bounding box center [518, 282] width 63 height 7
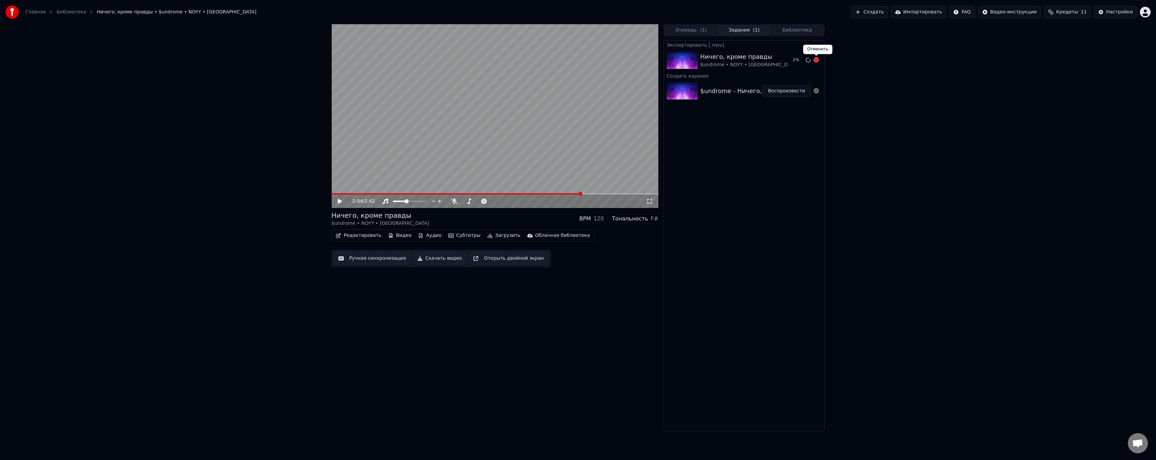
click at [817, 62] on icon at bounding box center [816, 59] width 5 height 5
click at [488, 236] on button "Загрузить" at bounding box center [504, 235] width 39 height 9
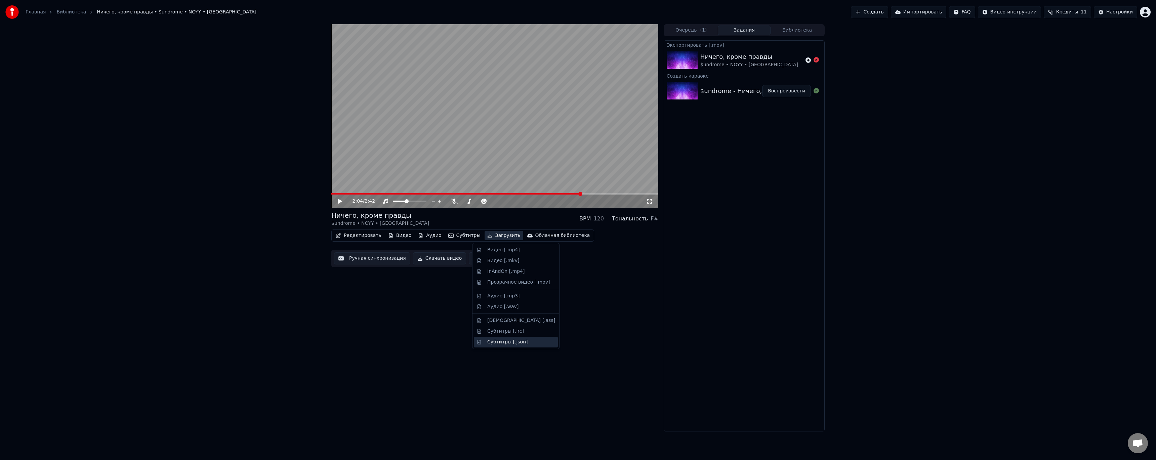
click at [510, 339] on div "Субтитры [.json]" at bounding box center [507, 342] width 41 height 7
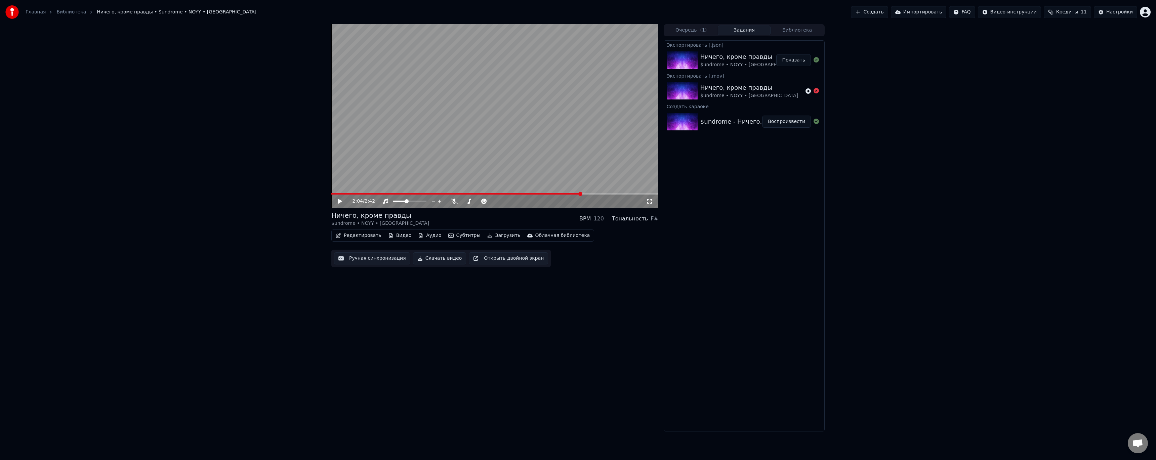
click at [796, 63] on button "Показать" at bounding box center [794, 60] width 35 height 12
click at [953, 49] on div "2:04 / 2:42 Ничего, кроме правды $undrome • NOYY • Jaysset BPM 120 Тональность …" at bounding box center [578, 227] width 1156 height 407
click at [496, 236] on button "Загрузить" at bounding box center [504, 235] width 39 height 9
click at [726, 220] on div "Экспортировать [.json] [PERSON_NAME], кроме правды $undrome • NOYY • Jaysset По…" at bounding box center [744, 235] width 161 height 391
click at [496, 237] on button "Загрузить" at bounding box center [504, 235] width 39 height 9
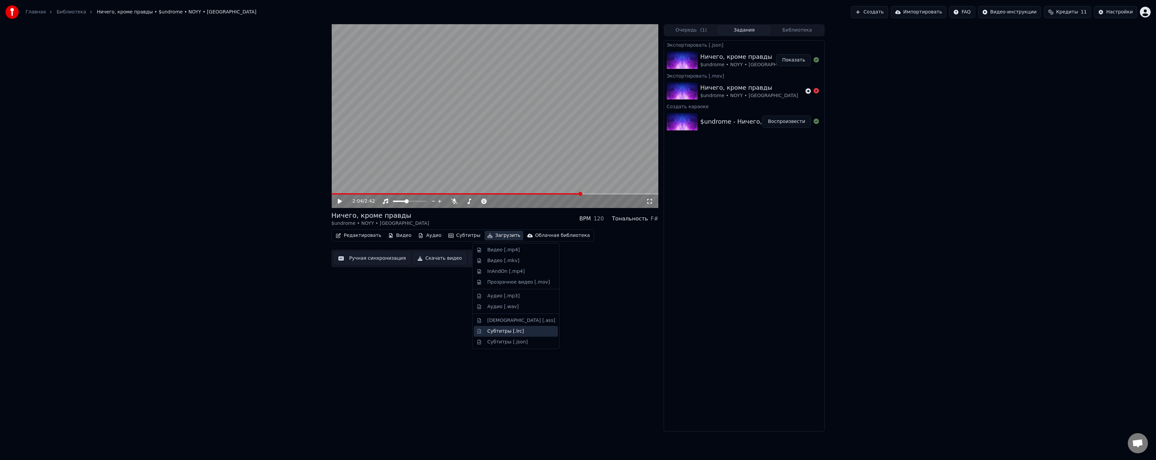
click at [528, 333] on div "Субтитры [.lrc]" at bounding box center [521, 331] width 68 height 7
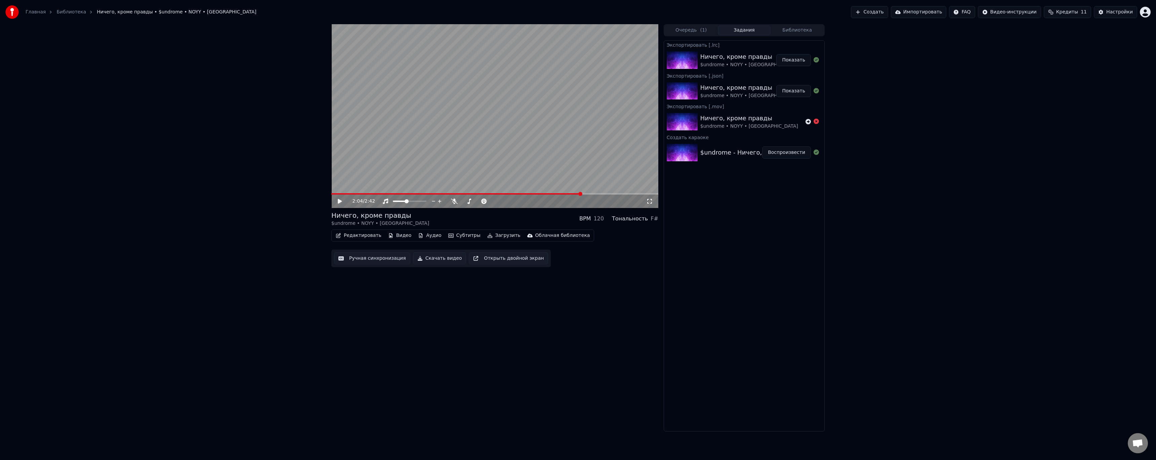
click at [790, 60] on button "Показать" at bounding box center [794, 60] width 35 height 12
